Goal: Register for event/course

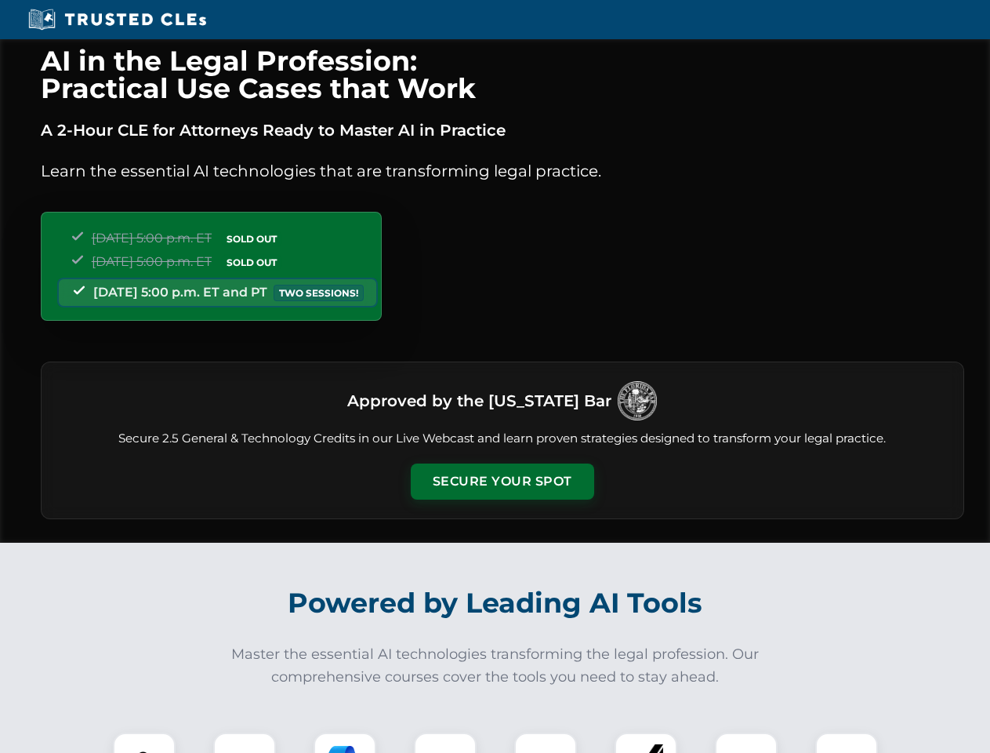
click at [502, 481] on button "Secure Your Spot" at bounding box center [502, 481] width 183 height 36
click at [144, 742] on img at bounding box center [144, 763] width 45 height 45
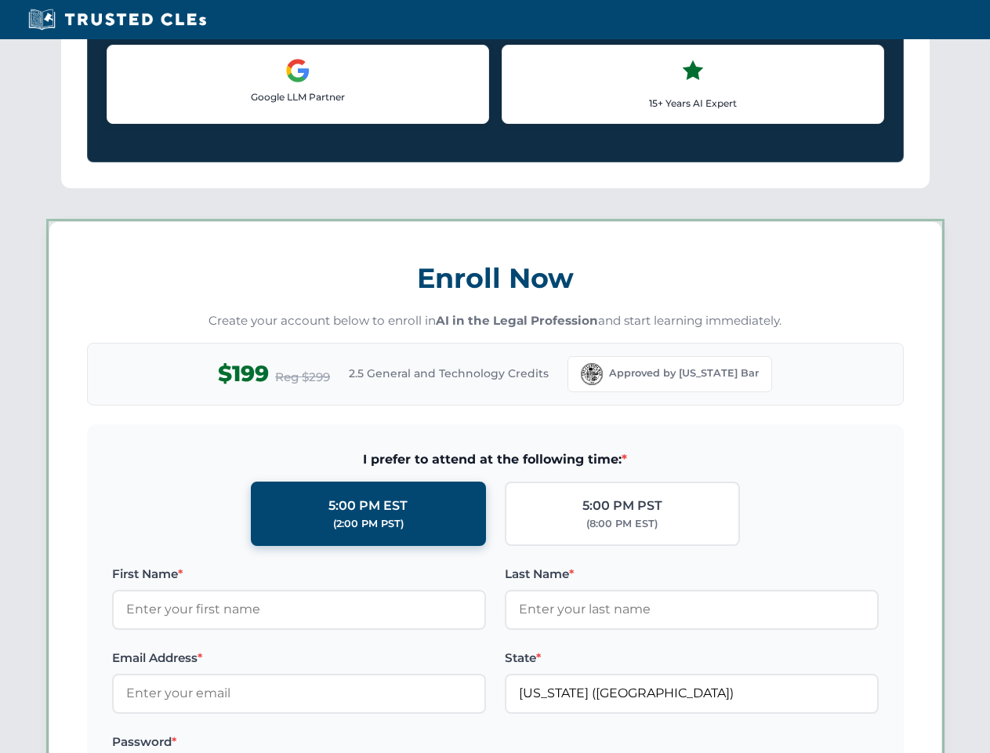
click at [345, 742] on label "Password *" at bounding box center [299, 741] width 374 height 19
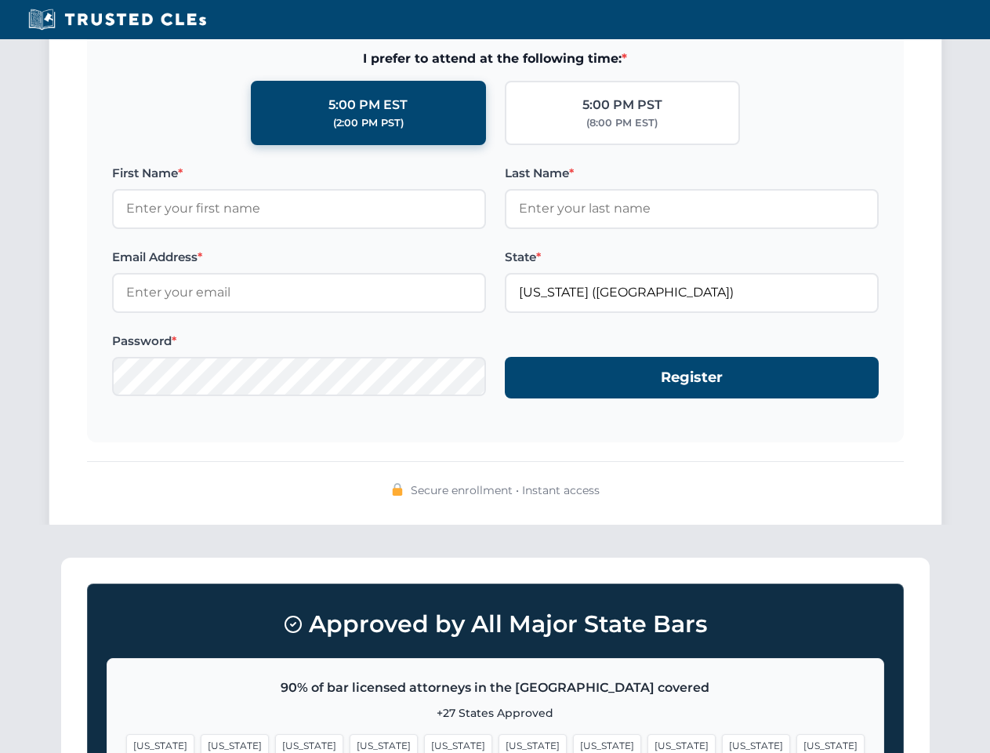
click at [722, 742] on span "[US_STATE]" at bounding box center [756, 745] width 68 height 23
